Goal: Information Seeking & Learning: Learn about a topic

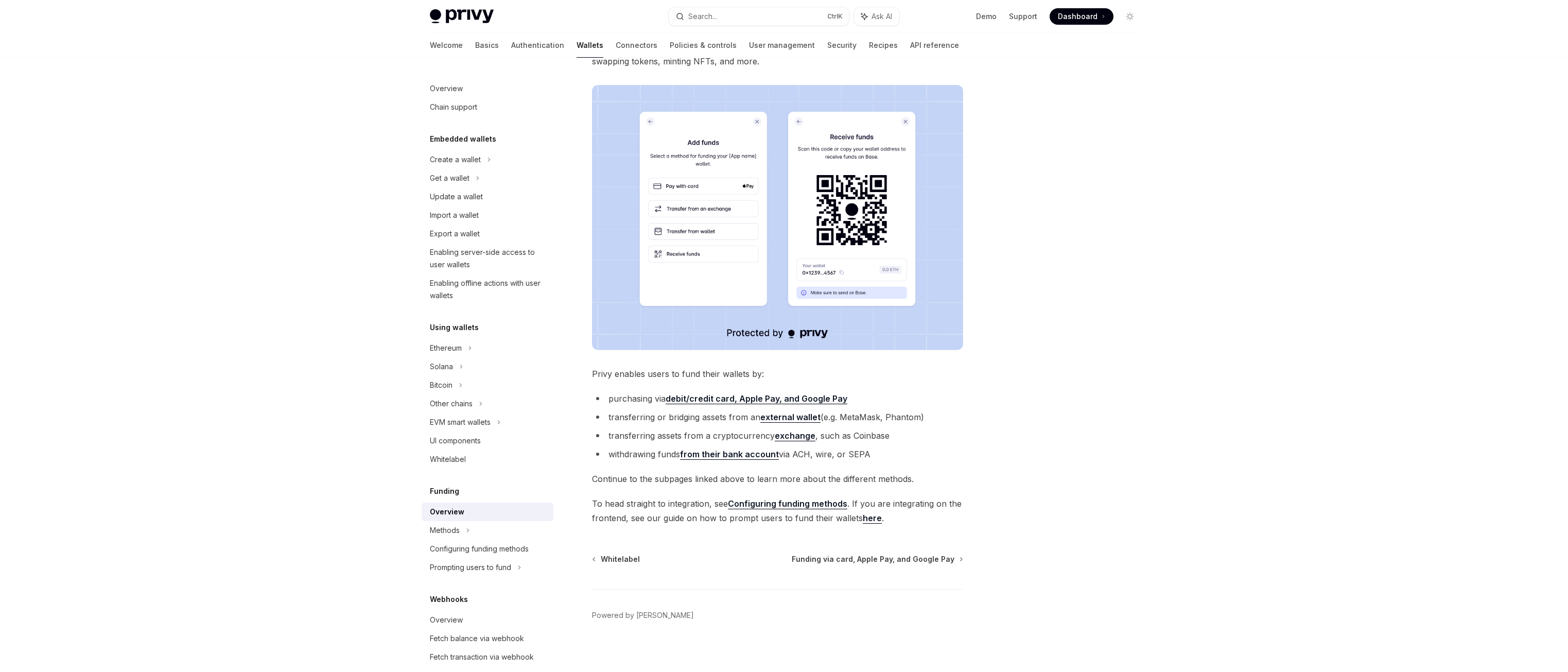
scroll to position [136, 0]
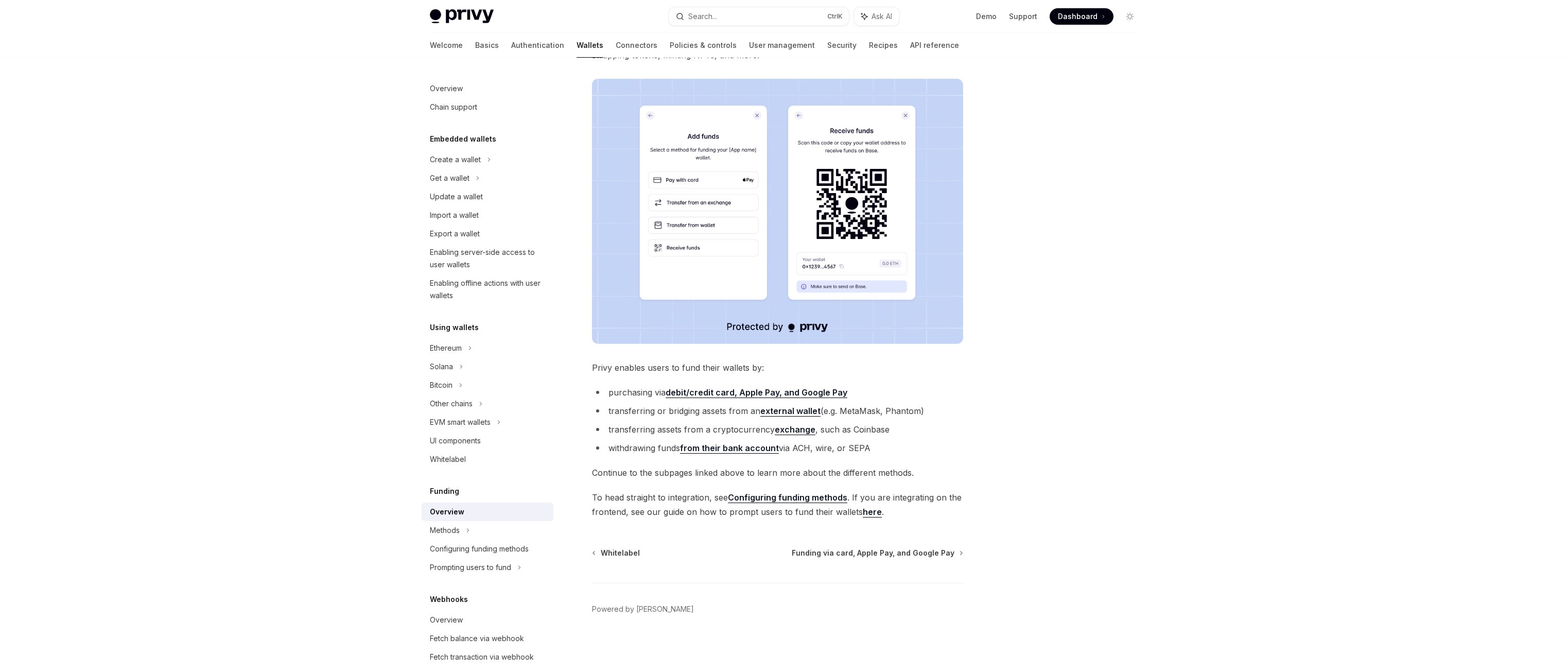
click at [871, 514] on link "here" at bounding box center [872, 512] width 19 height 11
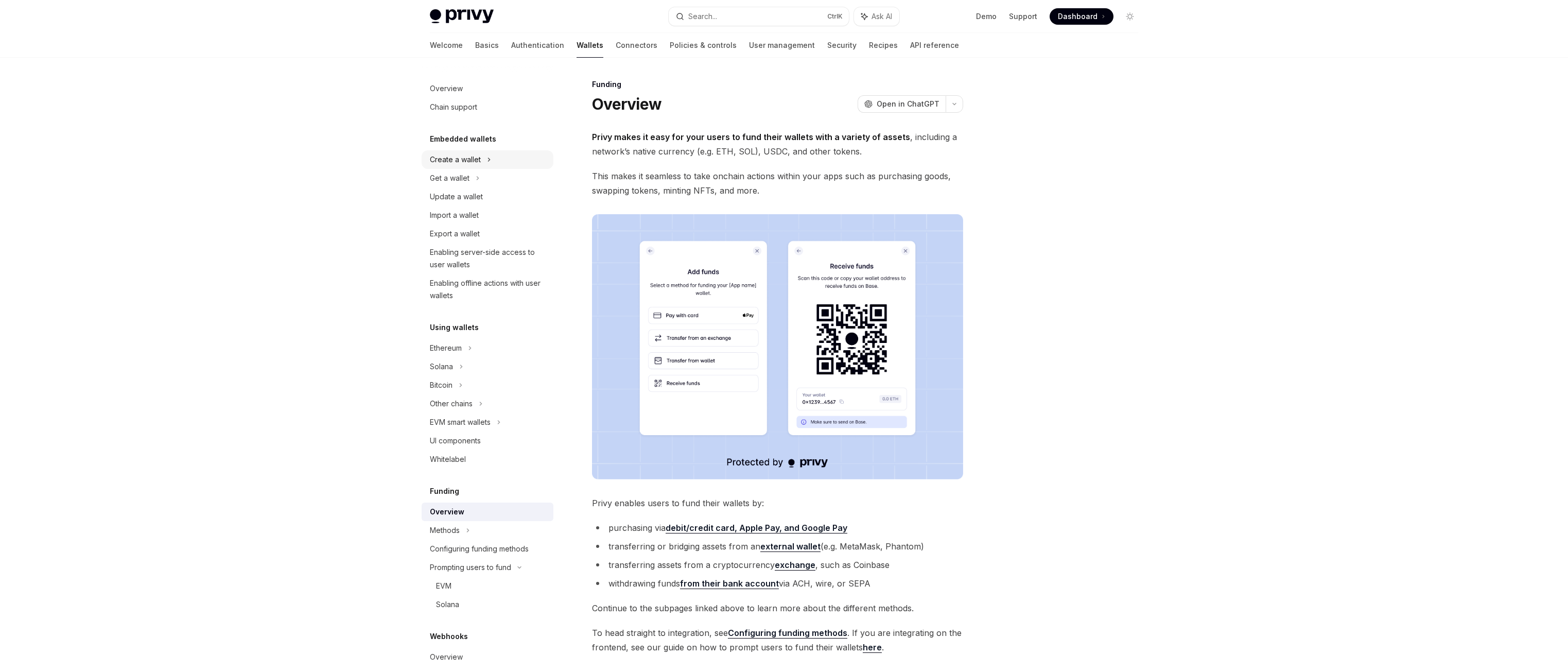
click at [462, 164] on div "Create a wallet" at bounding box center [456, 160] width 51 height 12
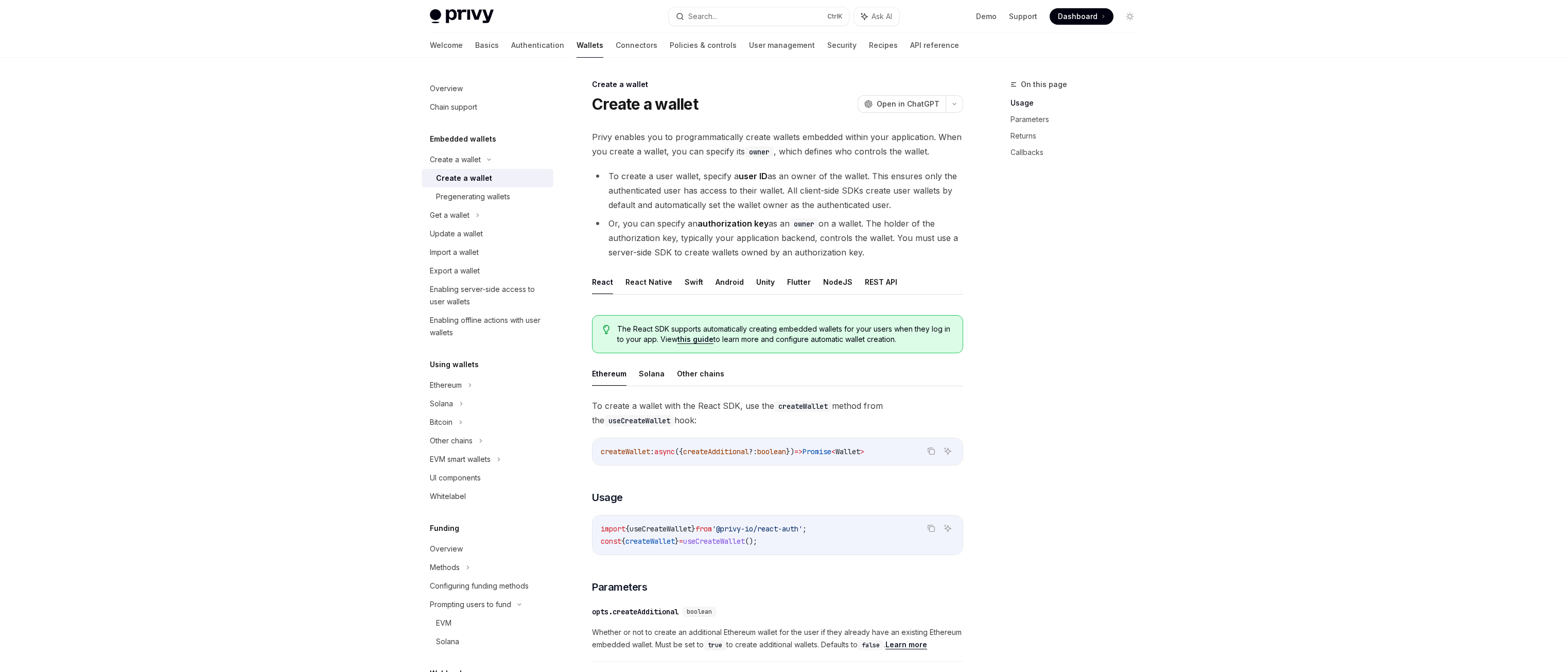
click at [460, 179] on div "Create a wallet" at bounding box center [464, 178] width 56 height 12
click at [480, 19] on img at bounding box center [462, 16] width 64 height 14
type textarea "*"
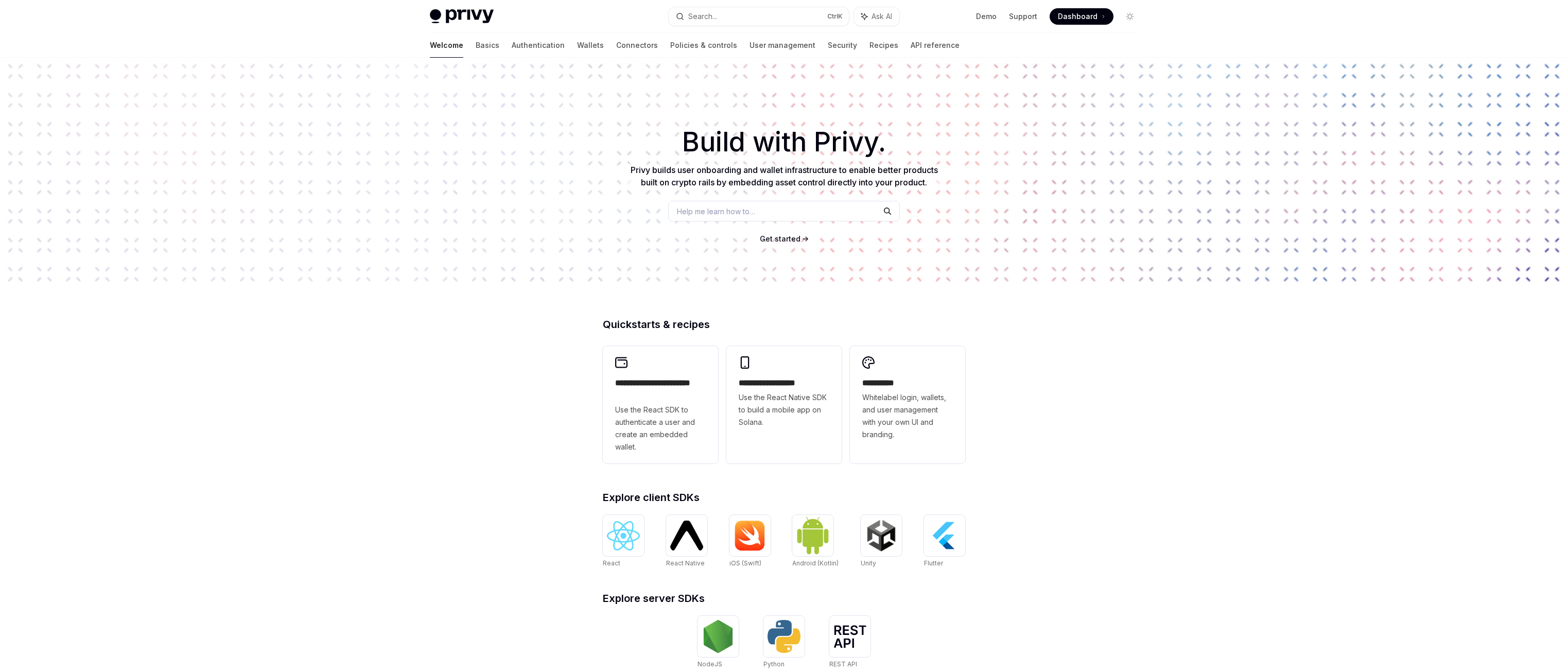
click at [1065, 19] on span "Dashboard" at bounding box center [1078, 16] width 40 height 10
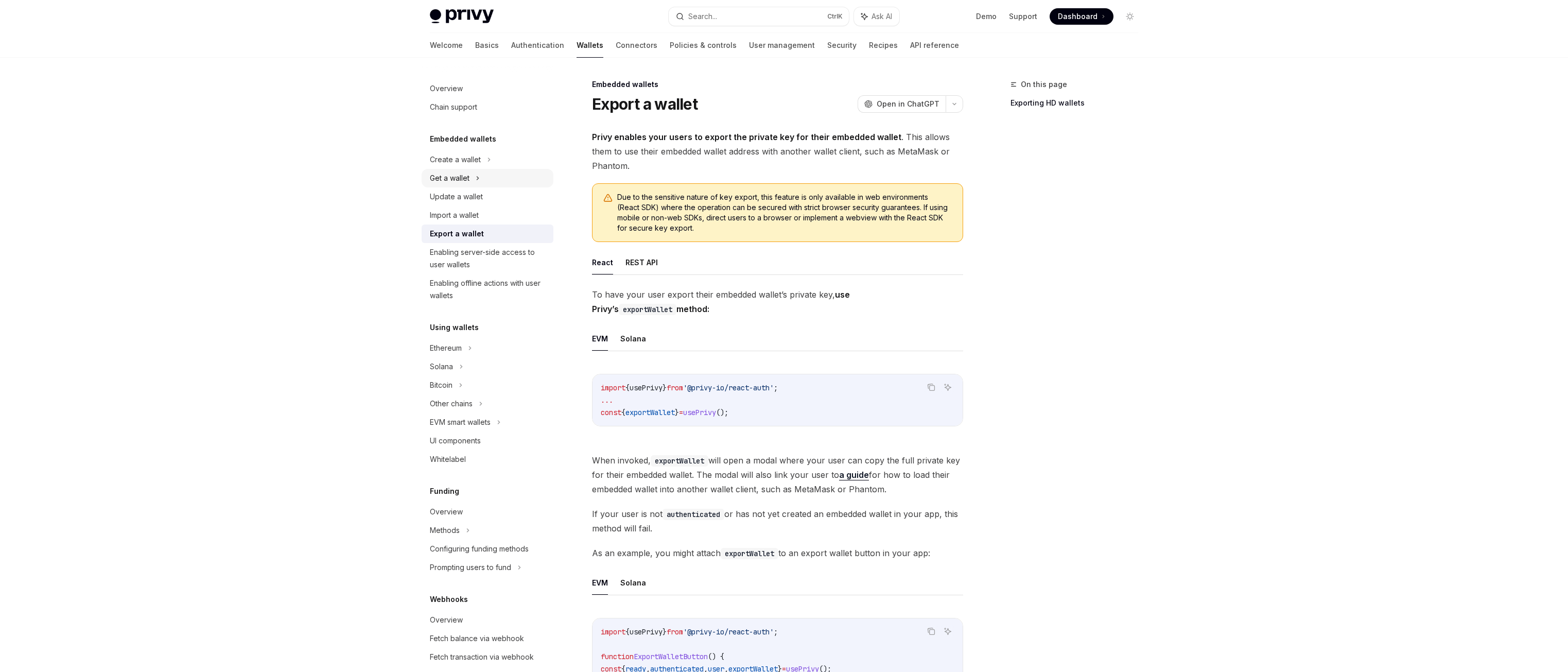
click at [488, 185] on div "Get a wallet" at bounding box center [487, 179] width 132 height 19
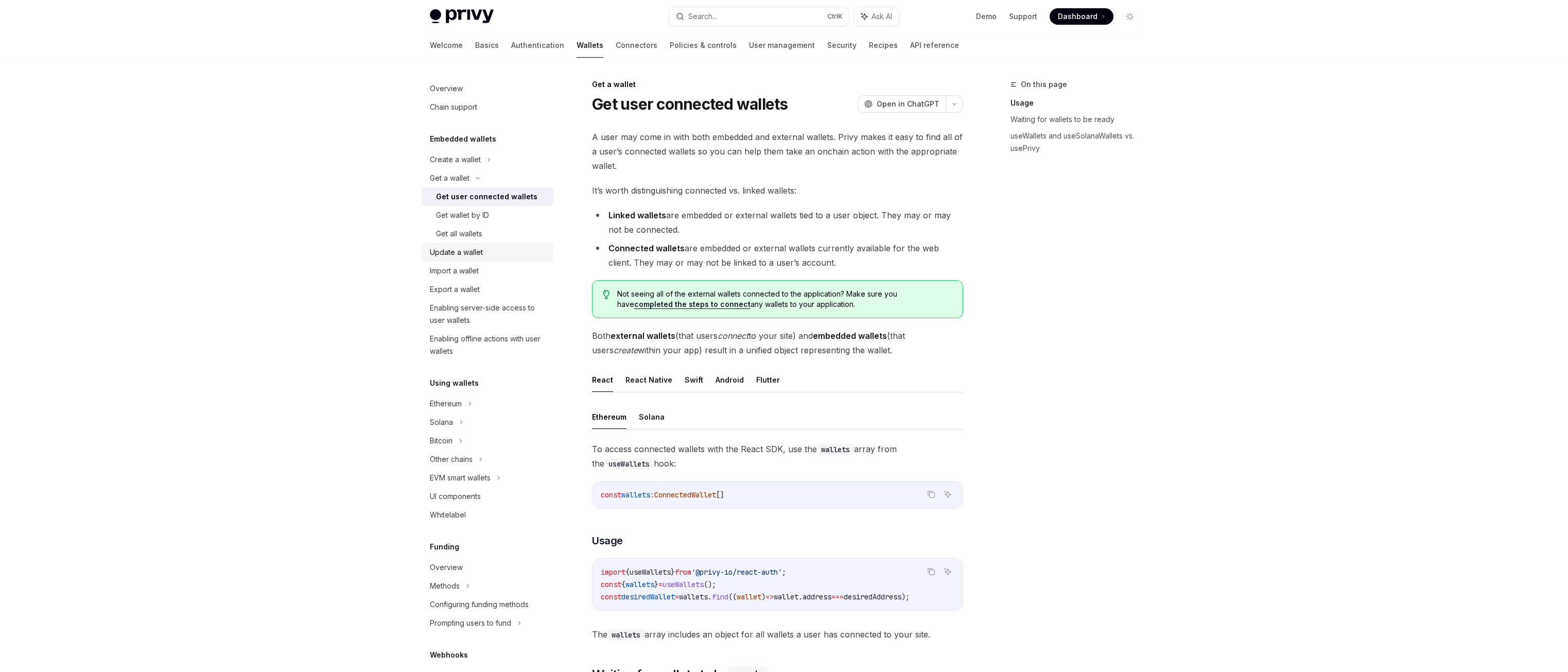
click at [468, 250] on div "Update a wallet" at bounding box center [456, 252] width 53 height 12
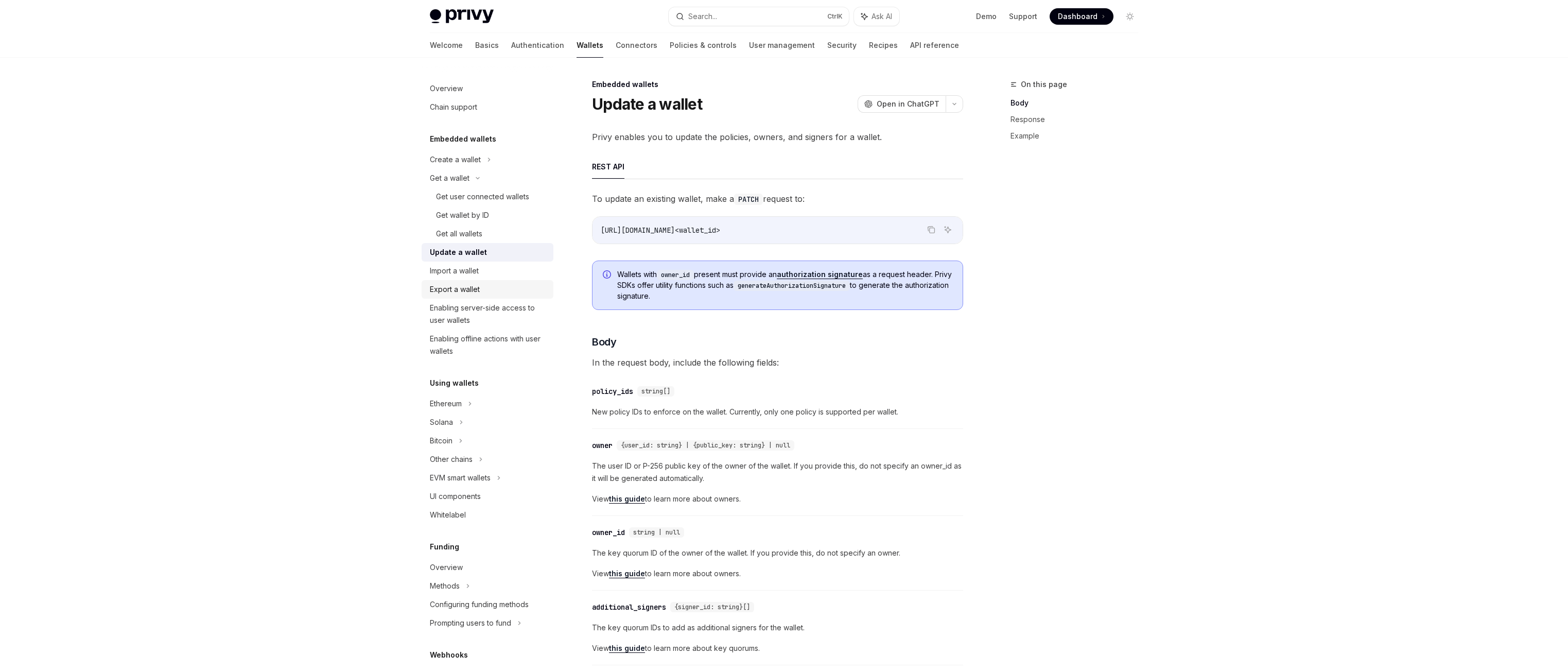
click at [460, 286] on div "Export a wallet" at bounding box center [455, 289] width 50 height 12
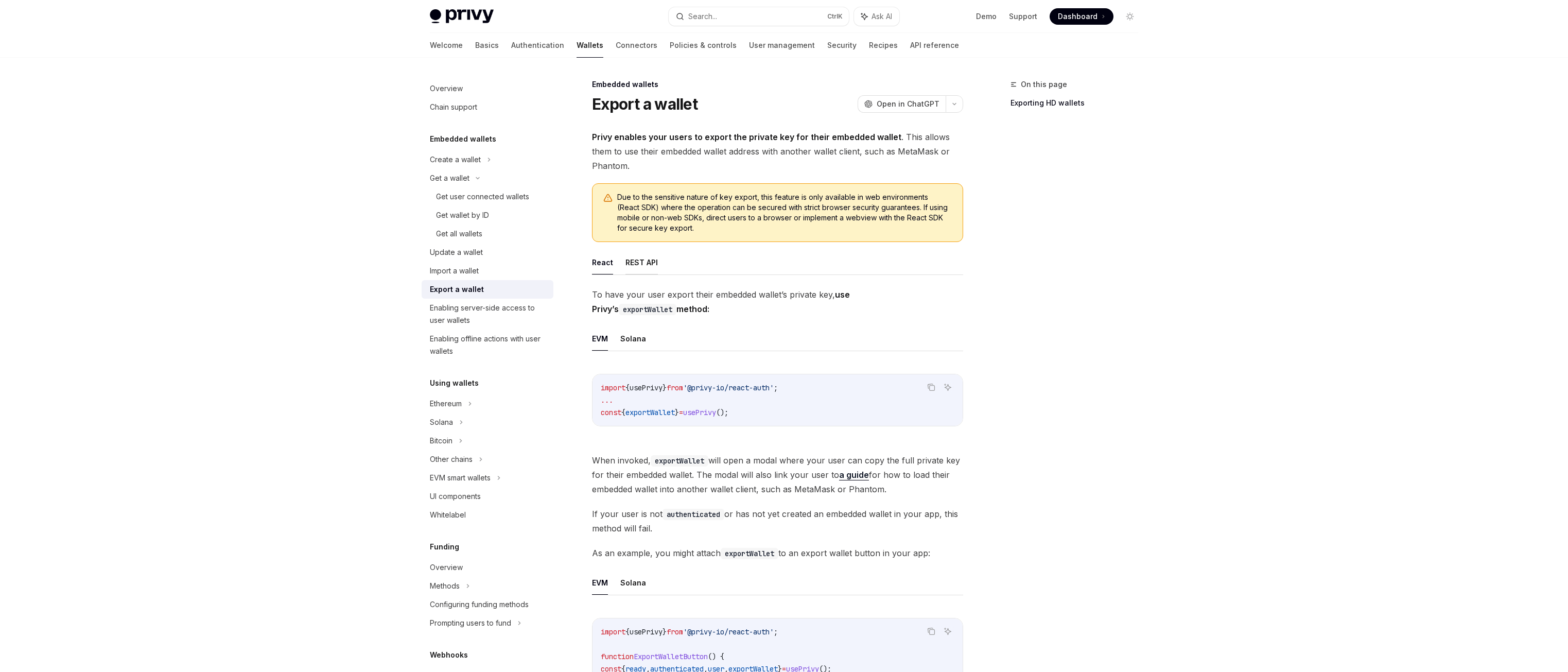
click at [653, 262] on button "REST API" at bounding box center [641, 262] width 32 height 24
type textarea "*"
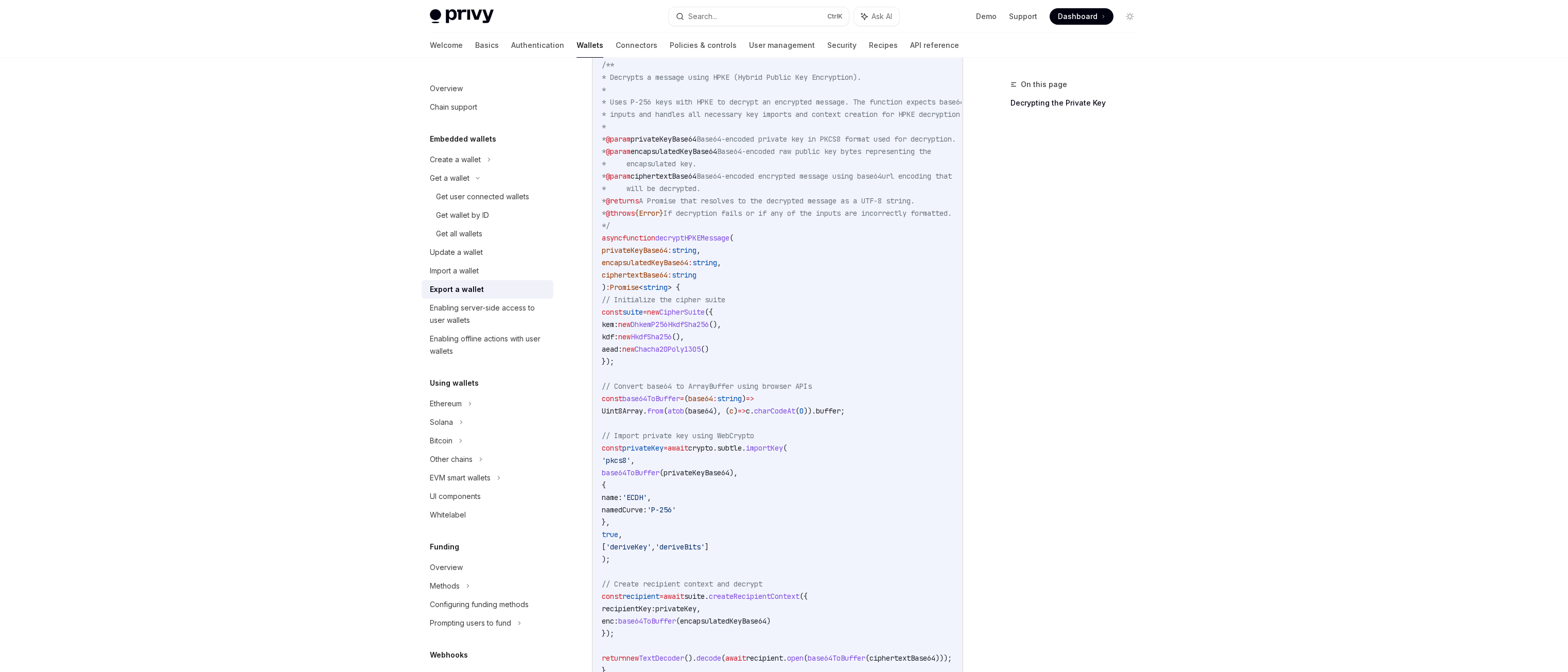
scroll to position [1133, 0]
